Goal: Check status: Check status

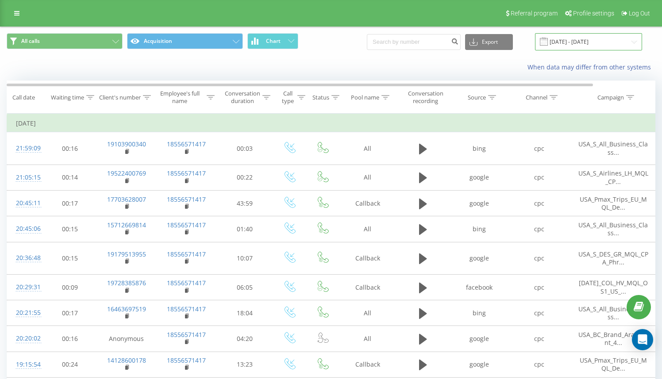
click at [592, 43] on input "[DATE] - [DATE]" at bounding box center [588, 41] width 107 height 17
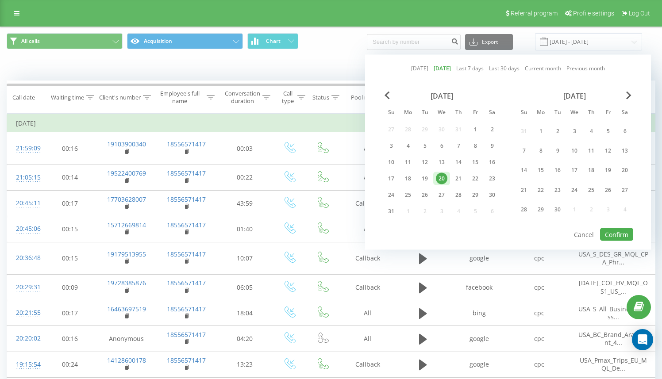
click at [473, 68] on link "Last 7 days" at bounding box center [470, 68] width 27 height 8
click at [626, 234] on button "Confirm" at bounding box center [616, 234] width 33 height 13
type input "15.08.2025 - 21.08.2025"
